Goal: Information Seeking & Learning: Learn about a topic

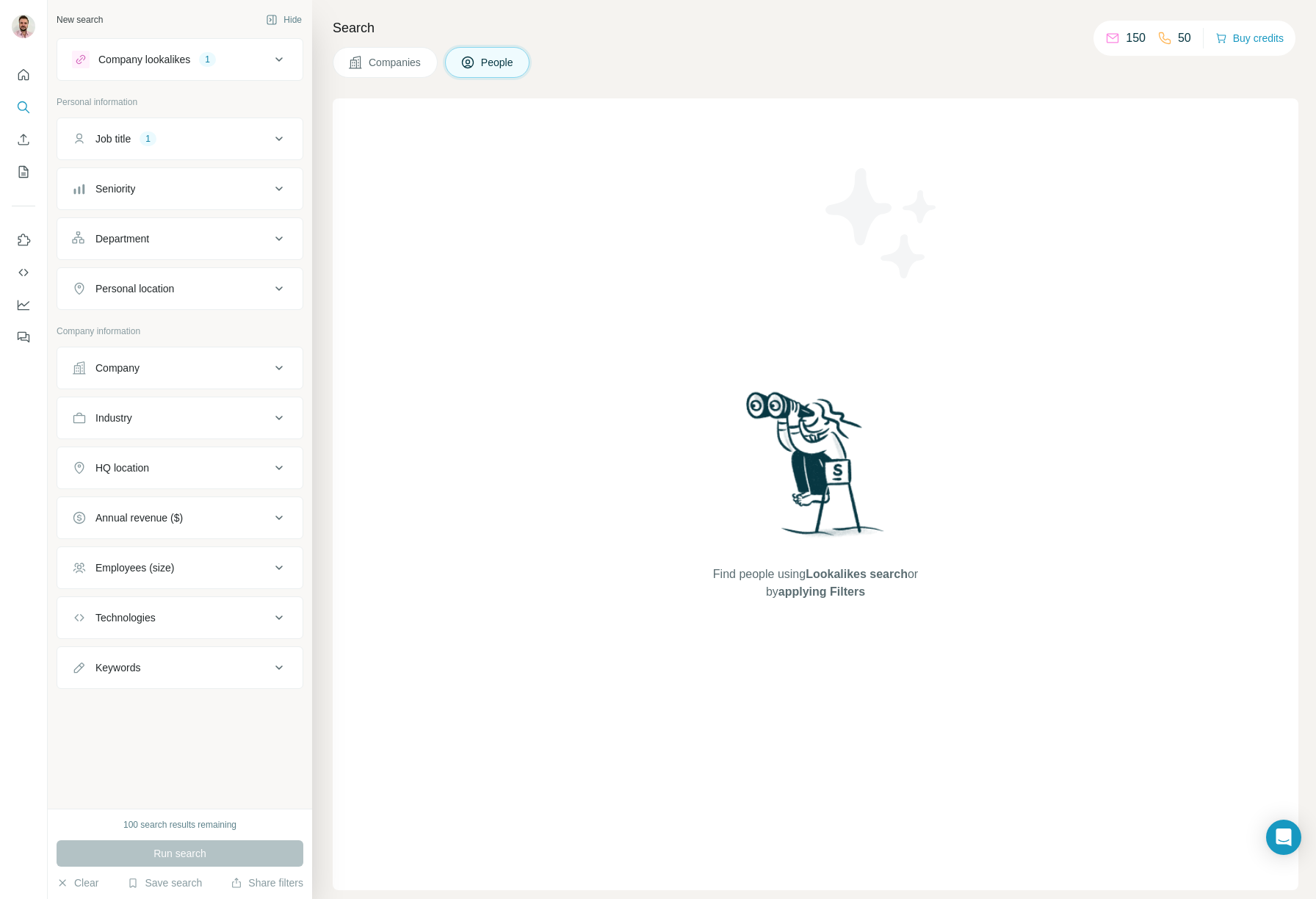
click at [141, 68] on button "Company lookalikes 1" at bounding box center [180, 59] width 245 height 35
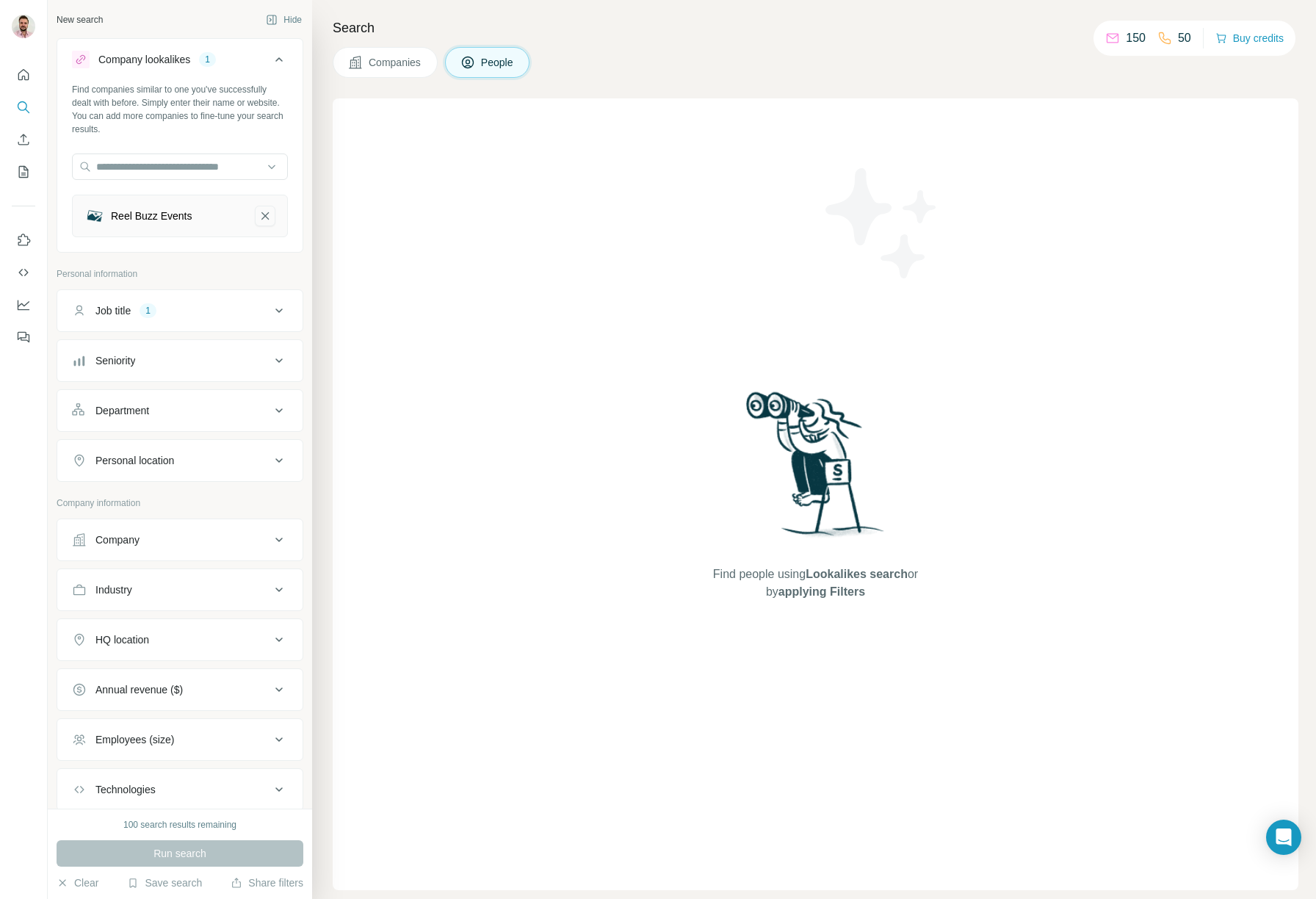
click at [258, 220] on icon "Reel Buzz Events-remove-button" at bounding box center [265, 216] width 13 height 15
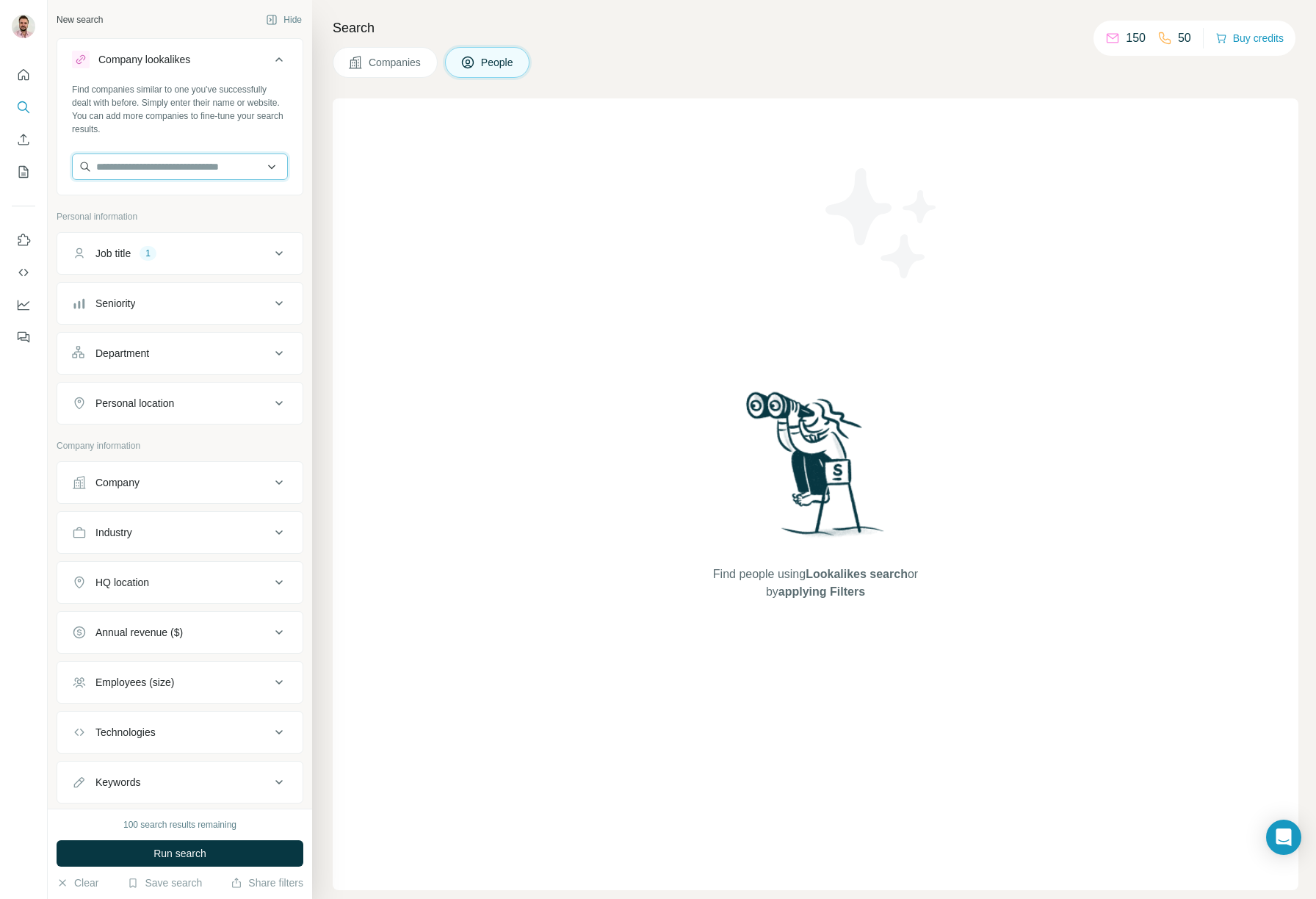
click at [246, 171] on input "text" at bounding box center [179, 167] width 215 height 26
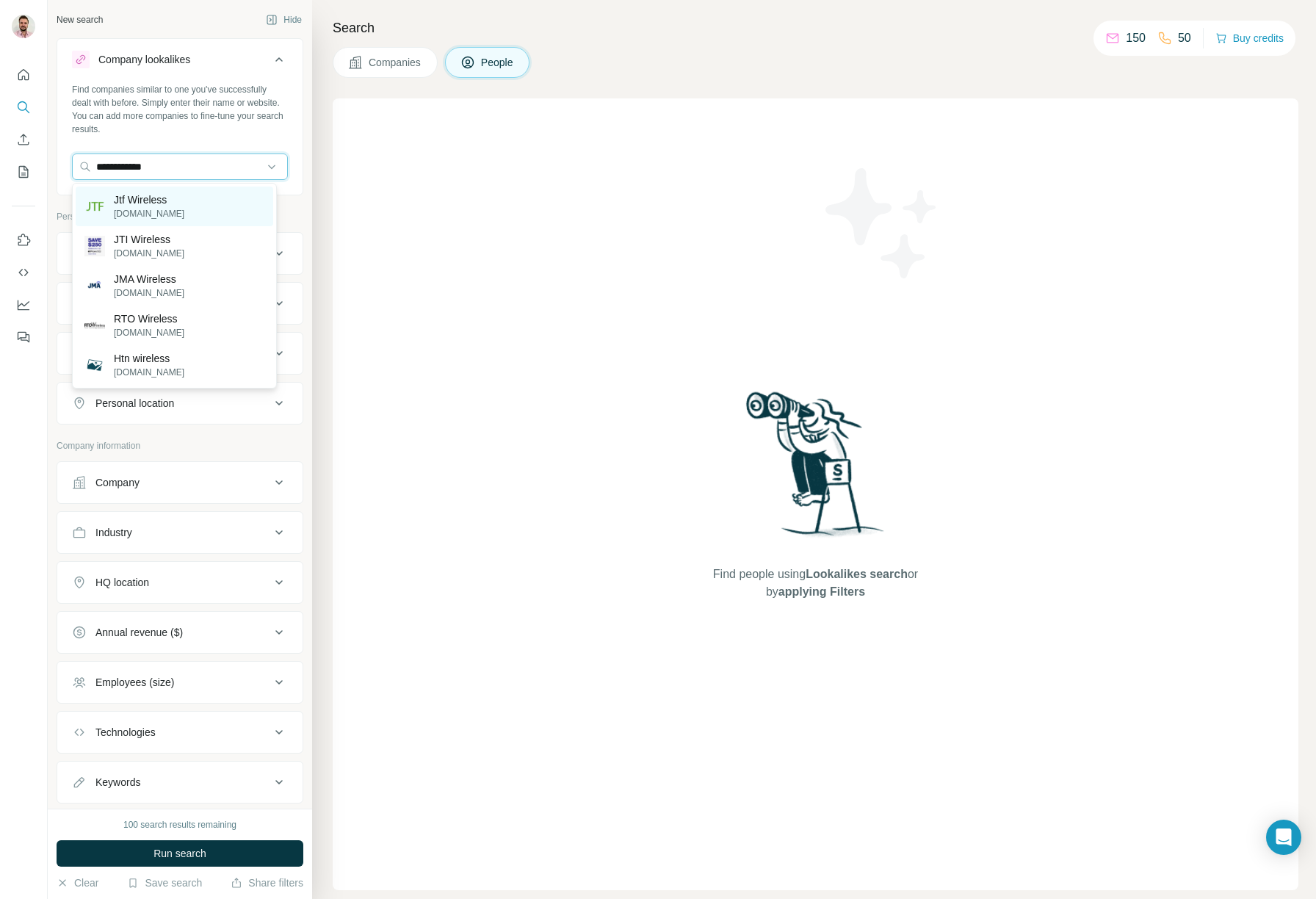
type input "**********"
click at [171, 201] on p "Jtf Wireless" at bounding box center [149, 200] width 71 height 15
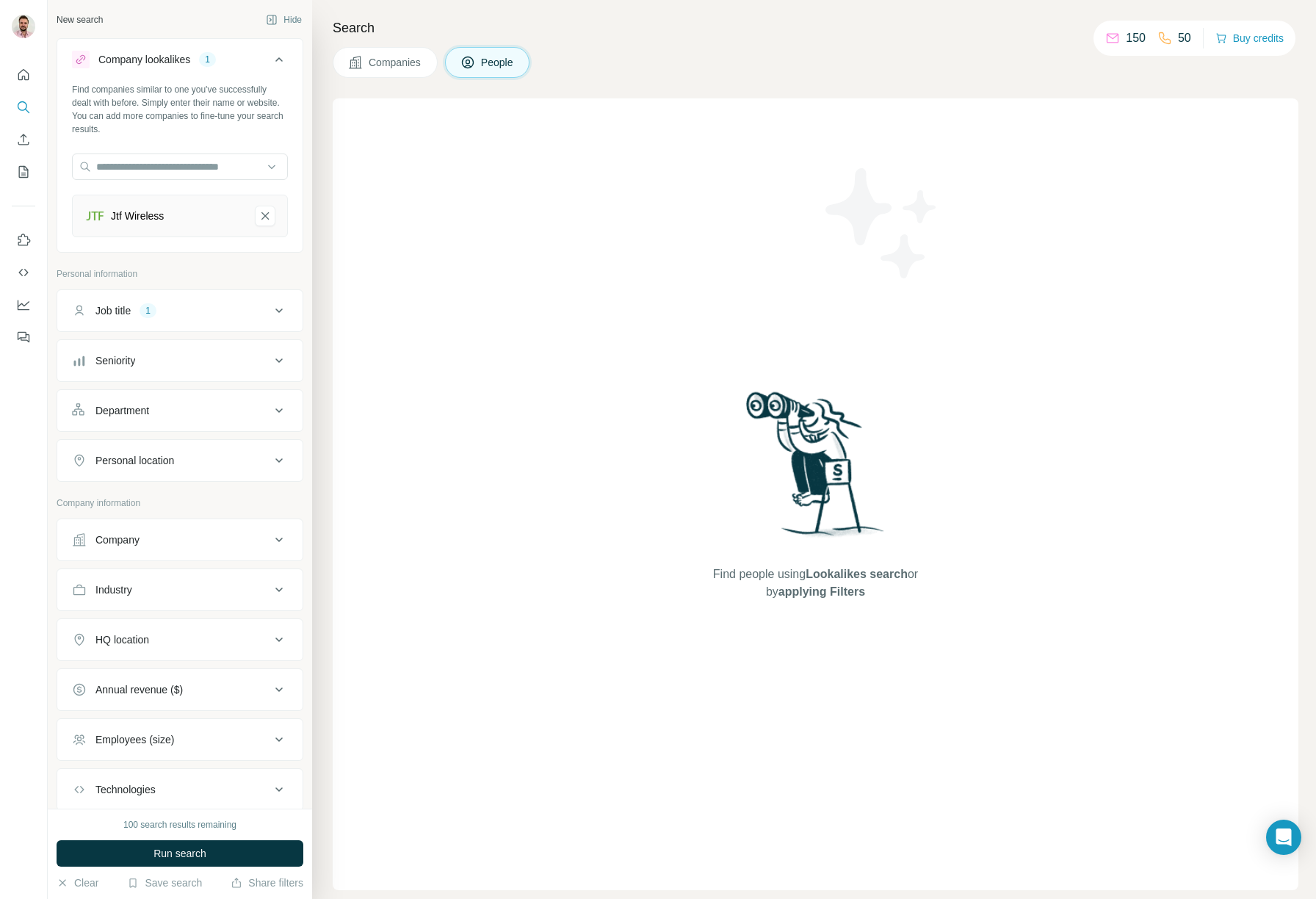
click at [421, 70] on button "Companies" at bounding box center [385, 62] width 105 height 30
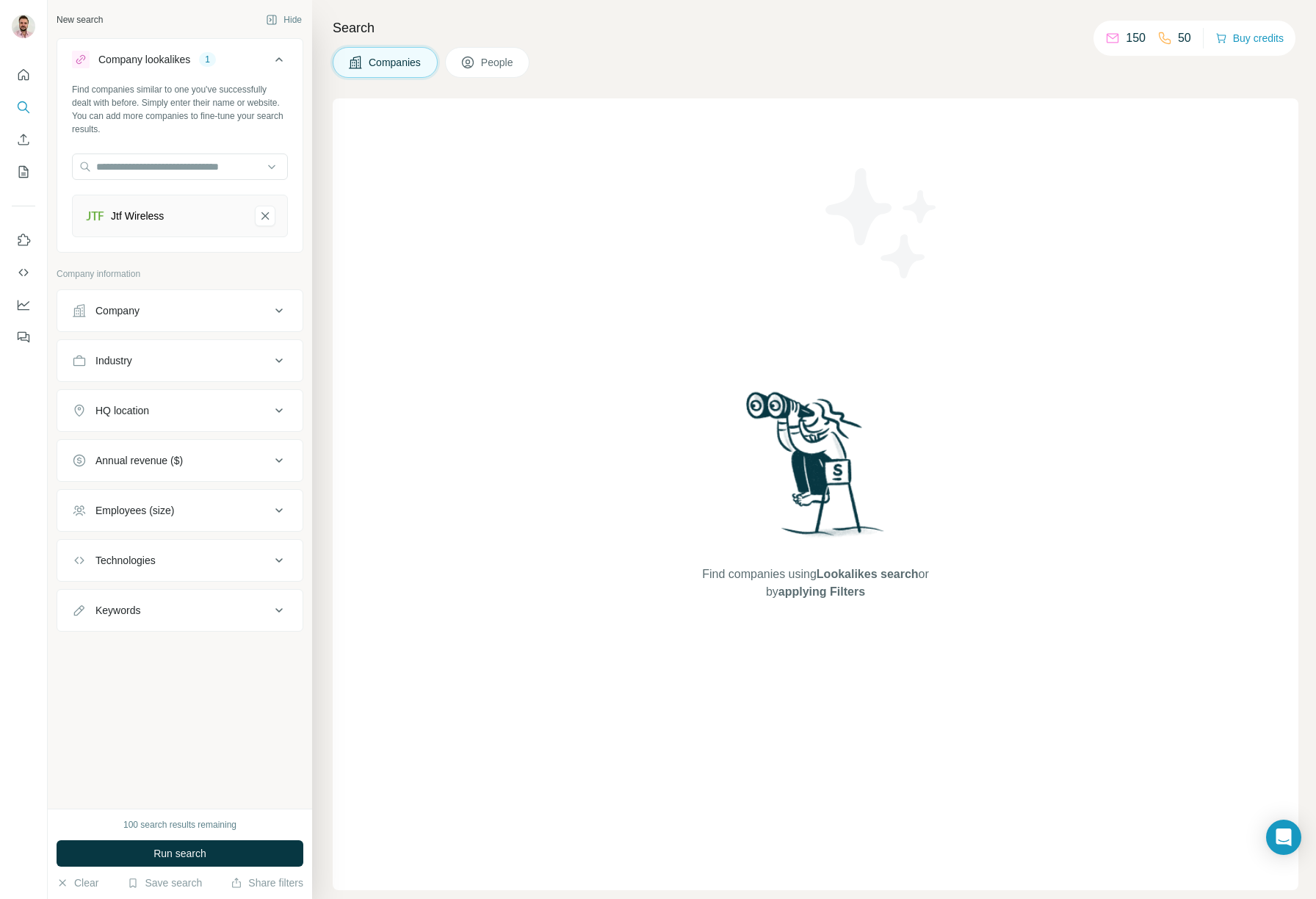
click at [238, 841] on button "Run search" at bounding box center [180, 853] width 247 height 26
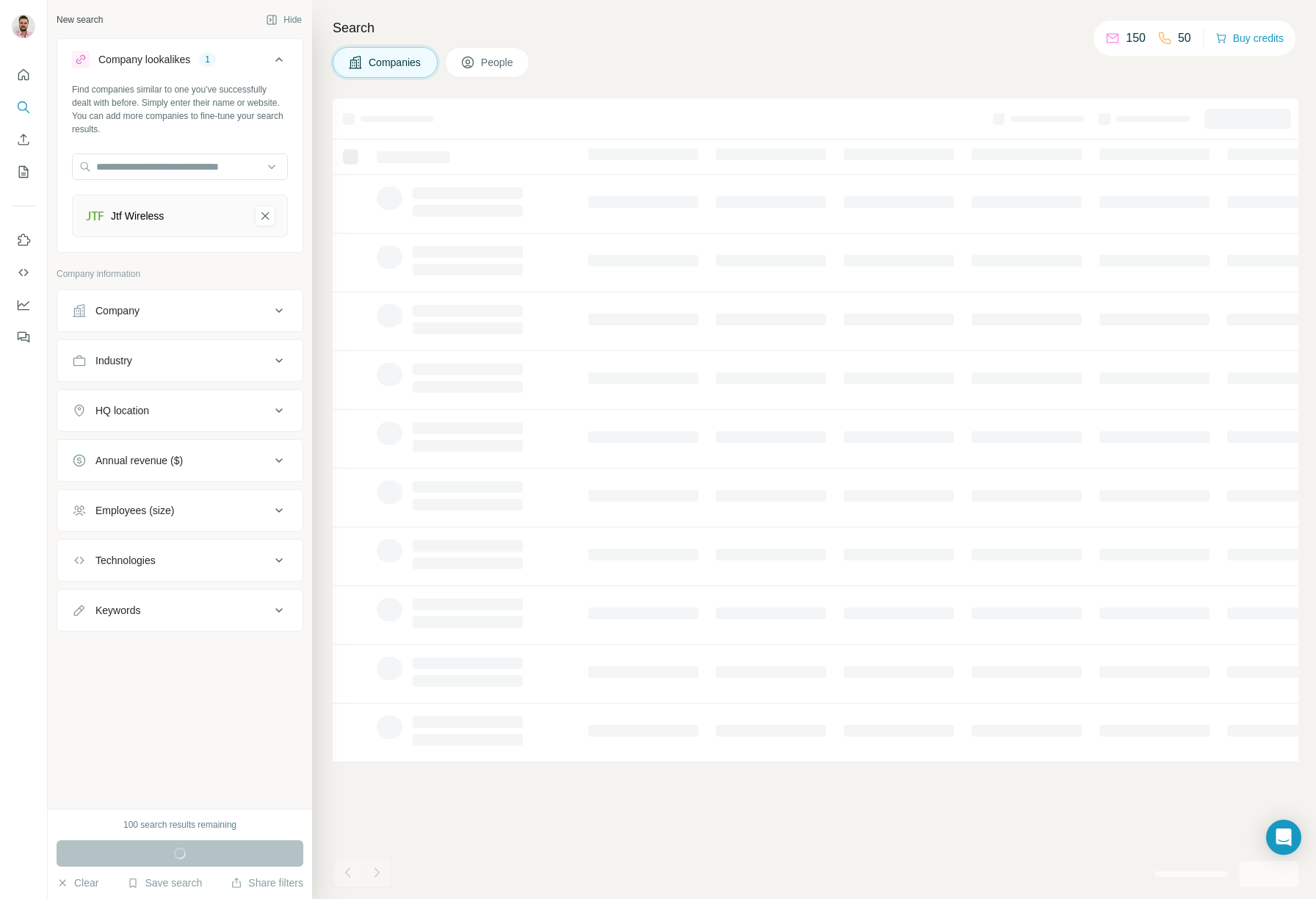
click at [241, 846] on div "Run search" at bounding box center [180, 853] width 247 height 26
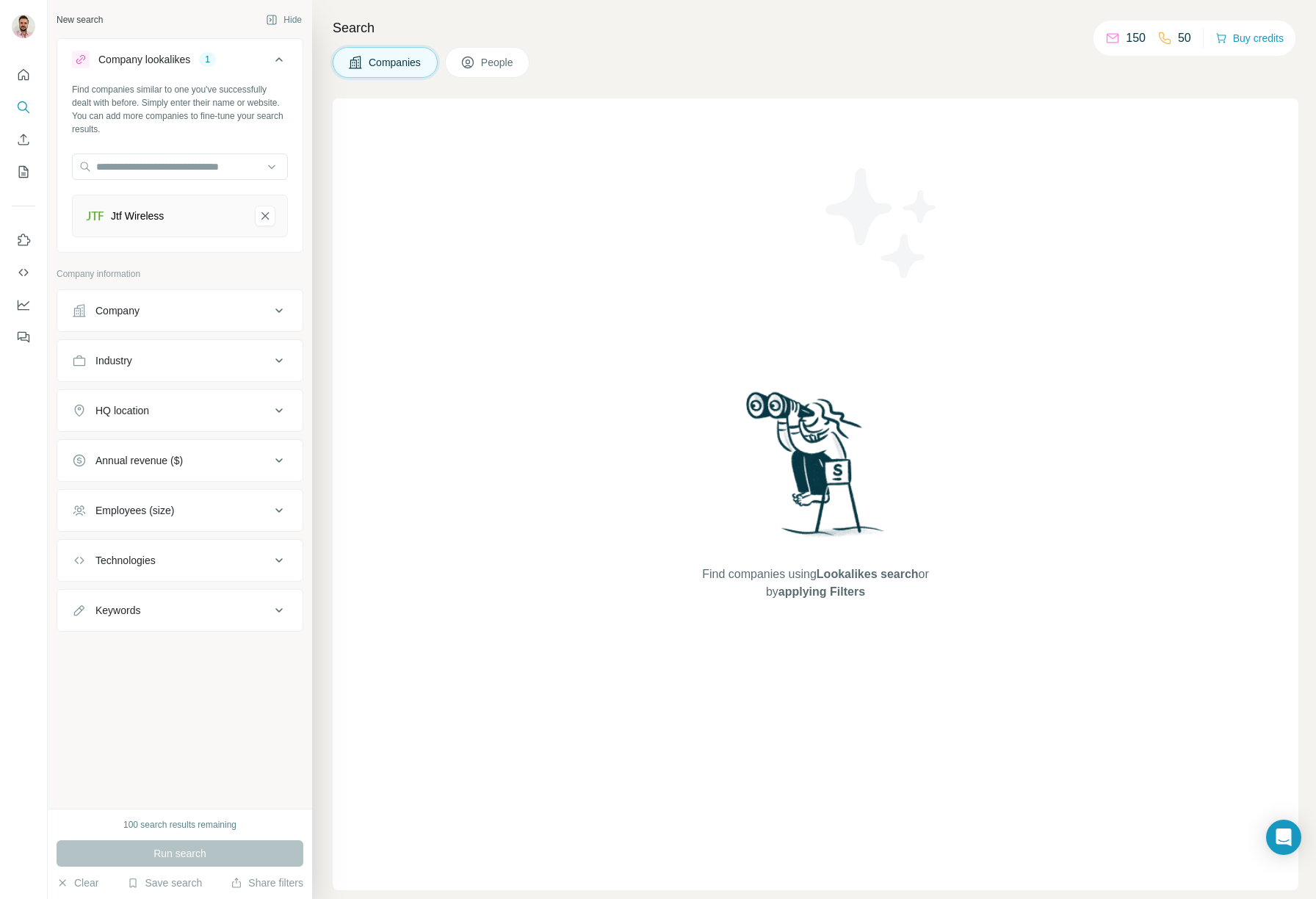
click at [188, 850] on div "Run search" at bounding box center [180, 853] width 247 height 26
click at [181, 747] on div "New search Hide Company lookalikes 1 Find companies similar to one you've succe…" at bounding box center [179, 404] width 264 height 809
click at [173, 229] on div "Jtf Wireless" at bounding box center [179, 216] width 215 height 43
click at [160, 308] on div "Company" at bounding box center [170, 311] width 198 height 15
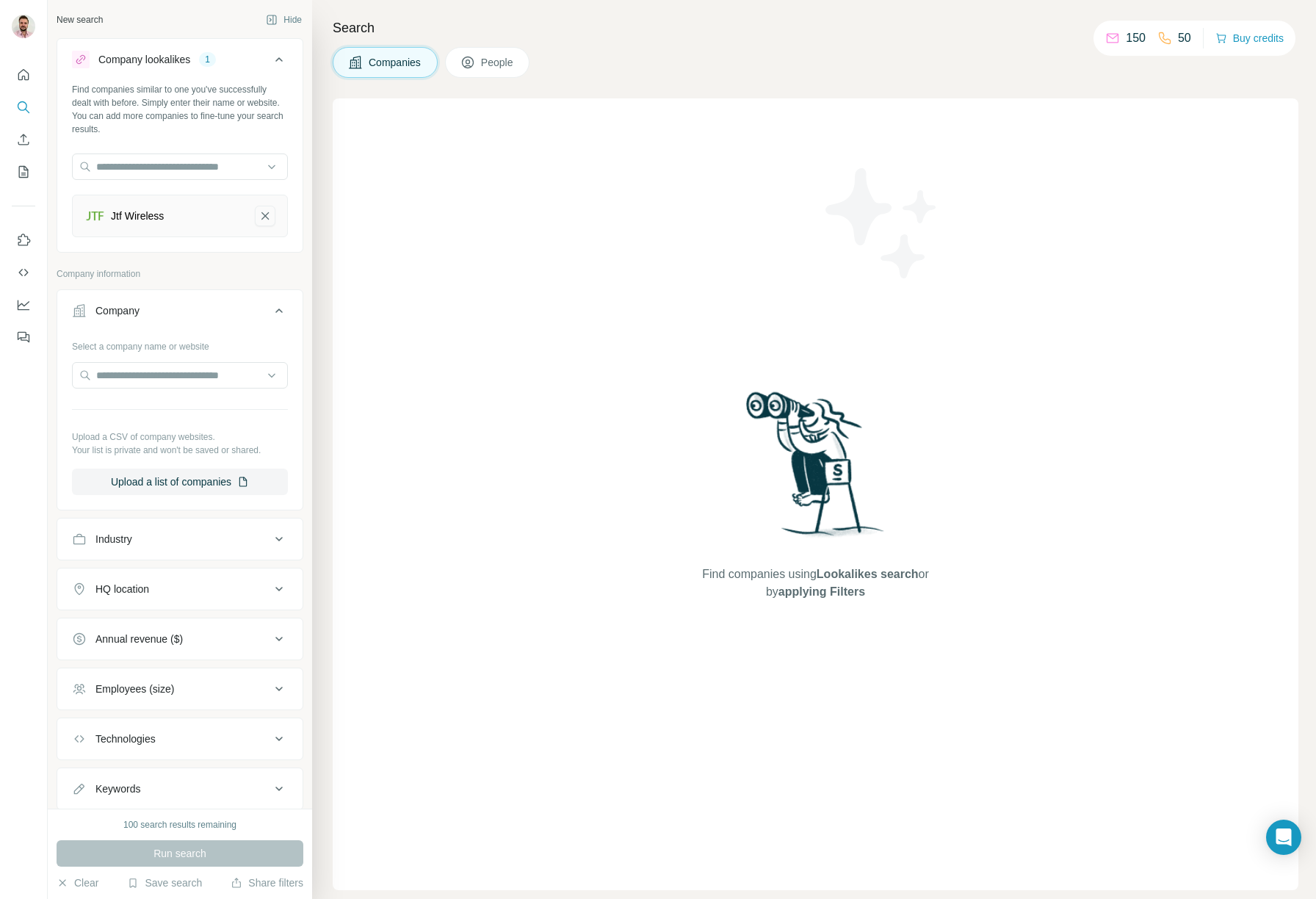
click at [258, 220] on icon "Jtf Wireless-remove-button" at bounding box center [265, 216] width 13 height 15
